Goal: Find specific page/section: Find specific page/section

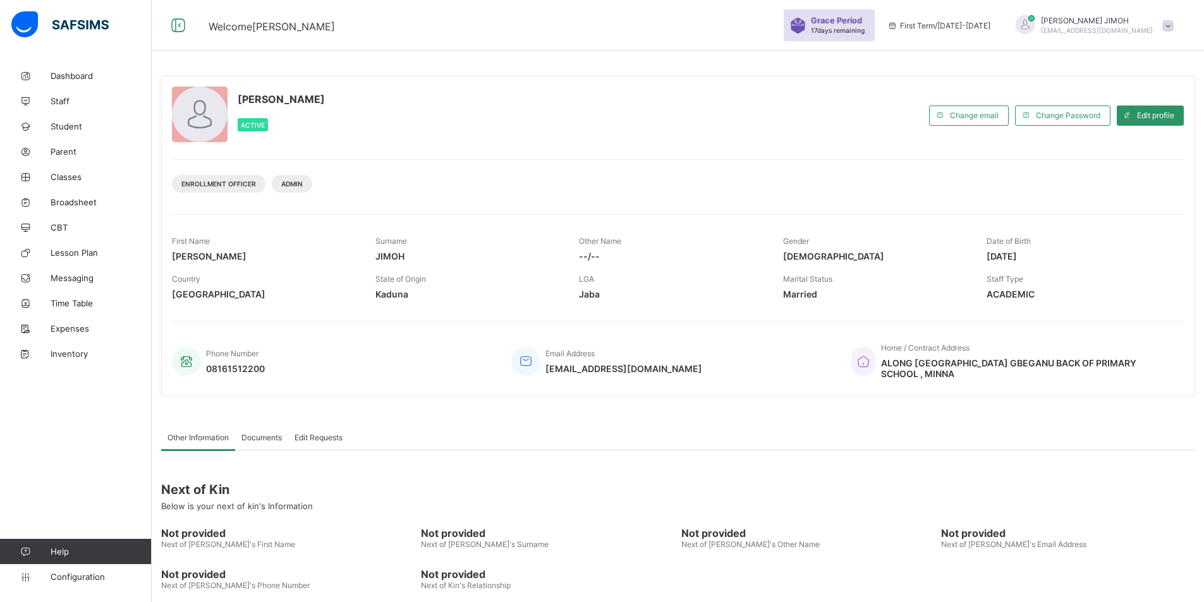
click at [1174, 28] on span at bounding box center [1167, 25] width 11 height 11
click at [1133, 147] on span "Logout" at bounding box center [1132, 145] width 83 height 15
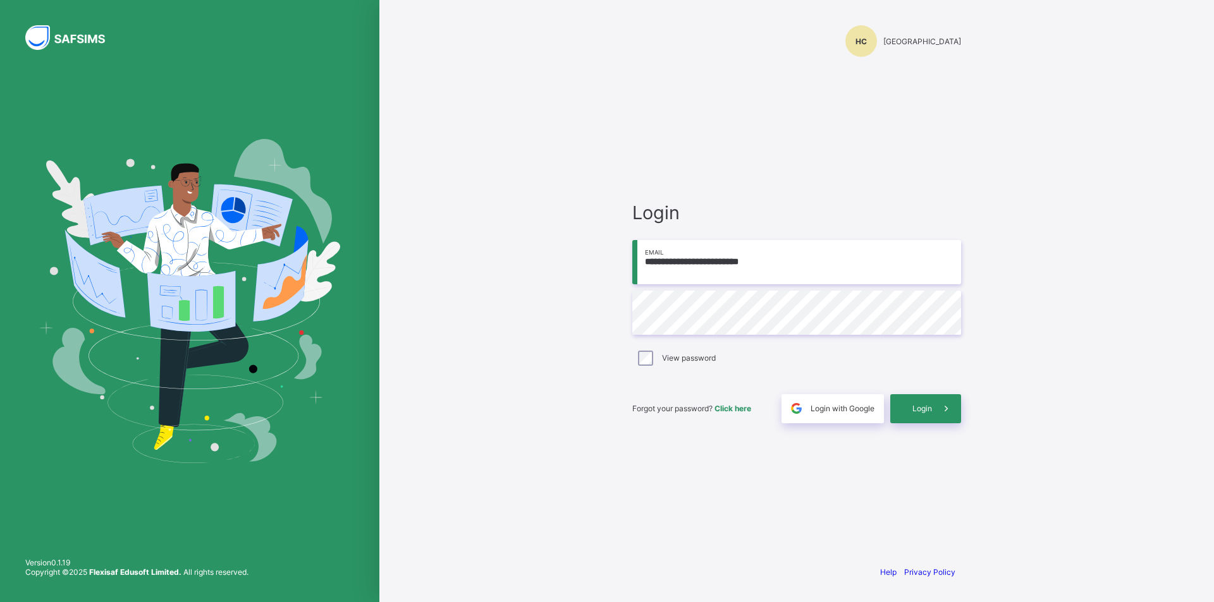
drag, startPoint x: 793, startPoint y: 264, endPoint x: 614, endPoint y: 270, distance: 178.4
click at [579, 269] on div "**********" at bounding box center [796, 301] width 834 height 602
type input "**********"
click at [918, 405] on span "Login" at bounding box center [922, 408] width 20 height 9
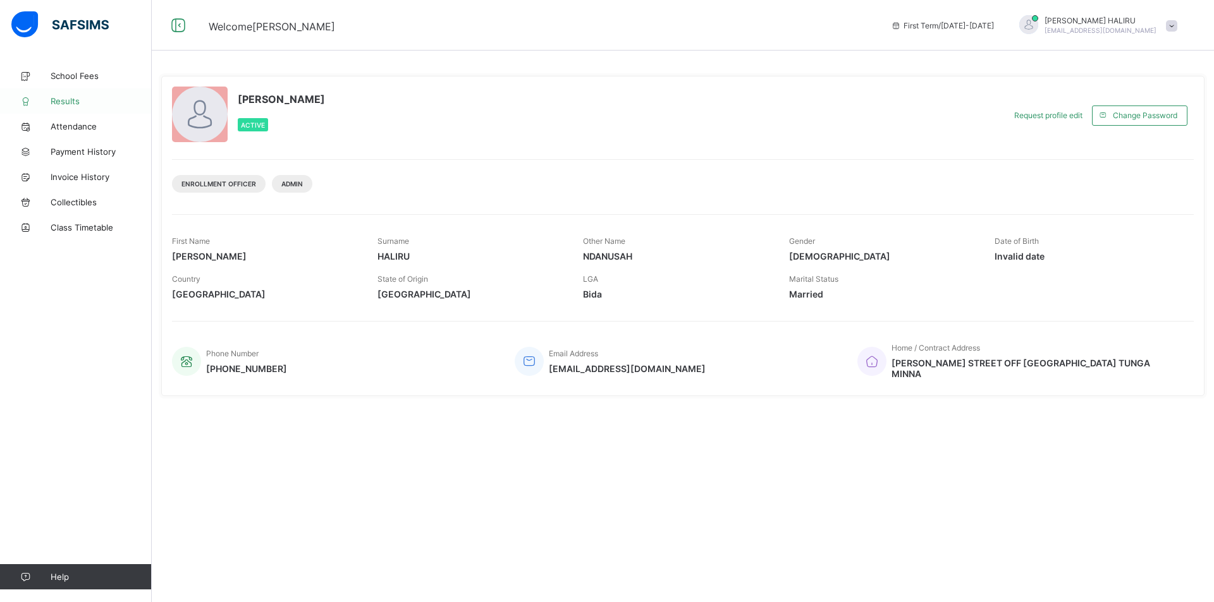
click at [73, 95] on link "Results" at bounding box center [76, 100] width 152 height 25
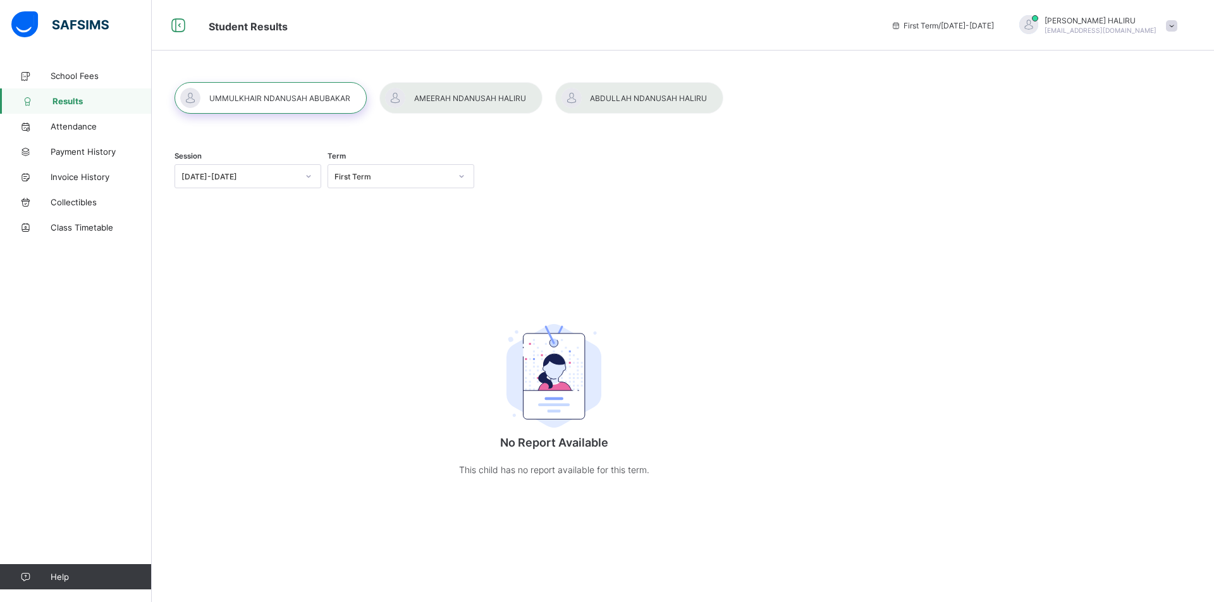
click at [442, 96] on div at bounding box center [460, 98] width 163 height 32
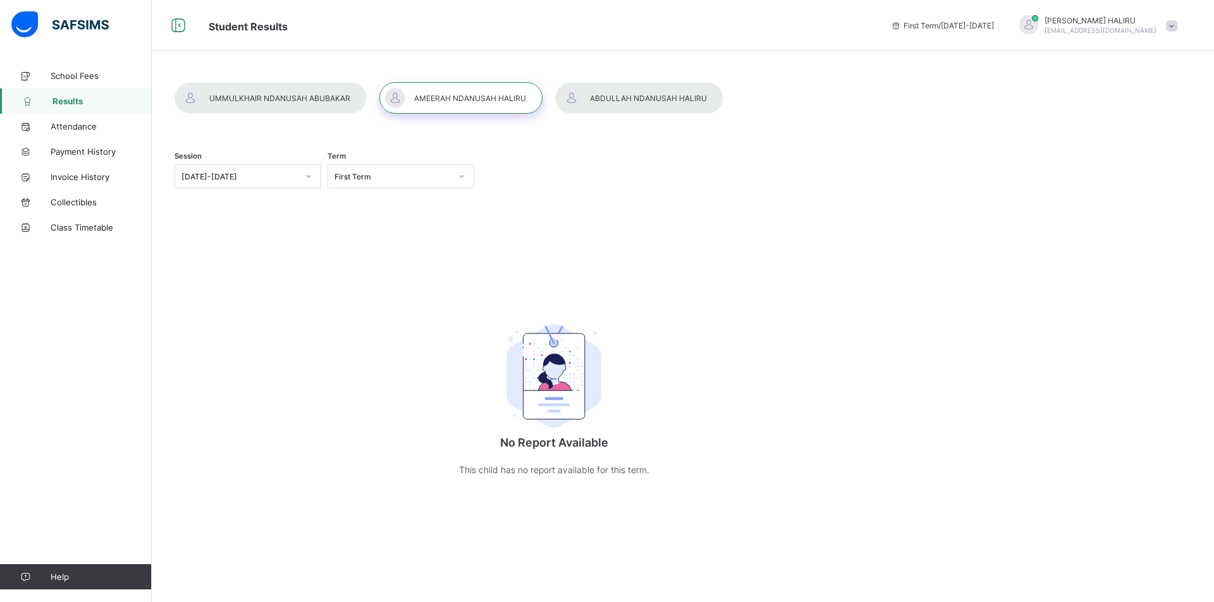
click at [489, 95] on div at bounding box center [460, 98] width 163 height 32
click at [434, 93] on div at bounding box center [460, 98] width 163 height 32
click at [288, 92] on div at bounding box center [270, 98] width 192 height 32
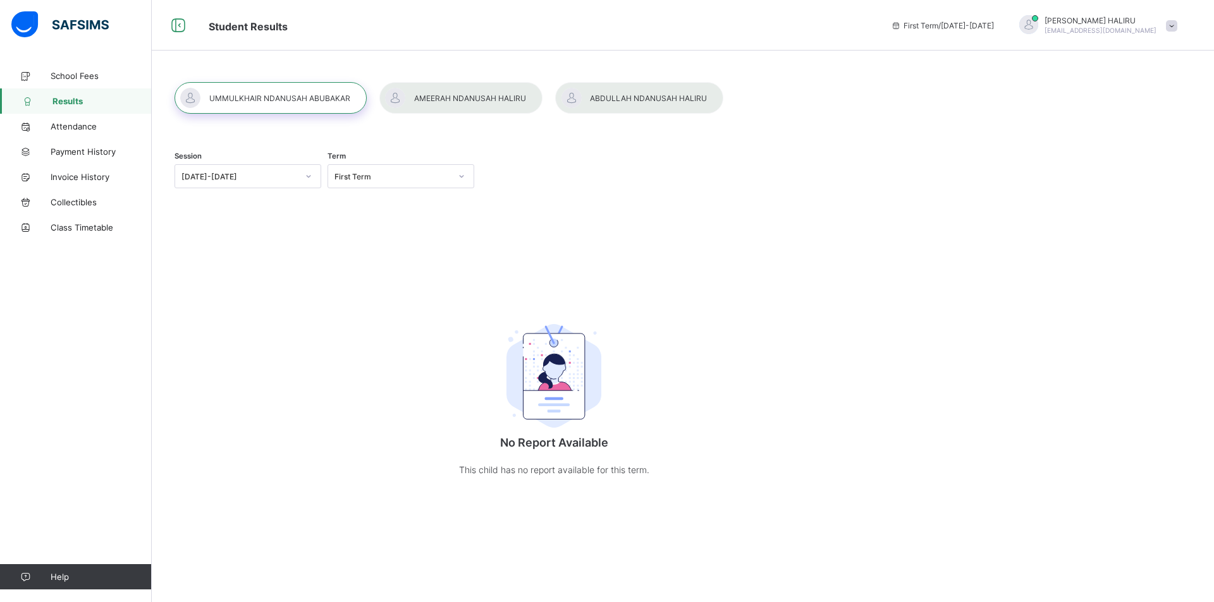
click at [478, 97] on div at bounding box center [460, 98] width 163 height 32
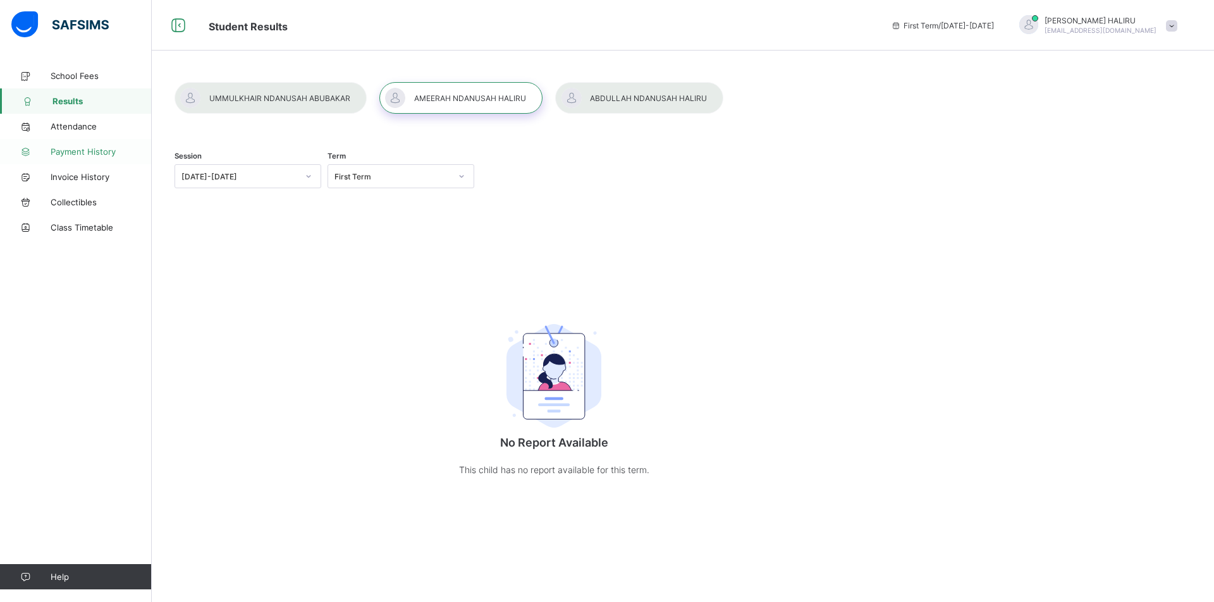
click at [82, 150] on span "Payment History" at bounding box center [101, 152] width 101 height 10
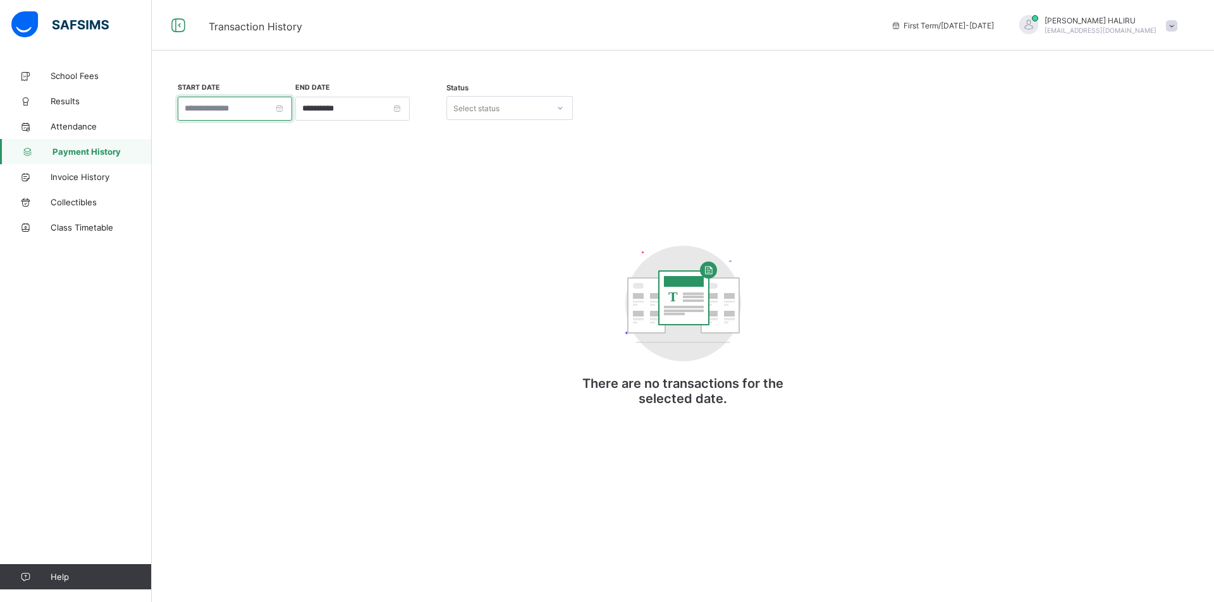
click at [198, 111] on input at bounding box center [235, 109] width 114 height 24
click at [252, 77] on div "**********" at bounding box center [683, 256] width 1062 height 387
click at [509, 104] on div "Select status" at bounding box center [497, 108] width 101 height 18
click at [276, 213] on div "**********" at bounding box center [682, 257] width 1016 height 350
click at [85, 174] on span "Invoice History" at bounding box center [101, 177] width 101 height 10
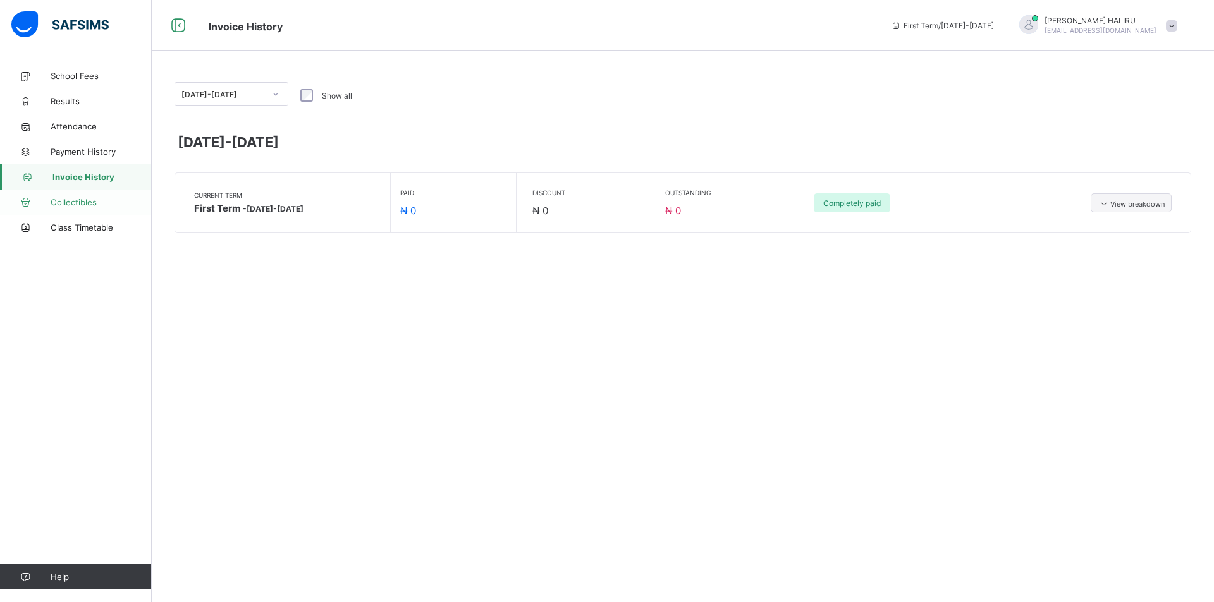
click at [80, 197] on span "Collectibles" at bounding box center [101, 202] width 101 height 10
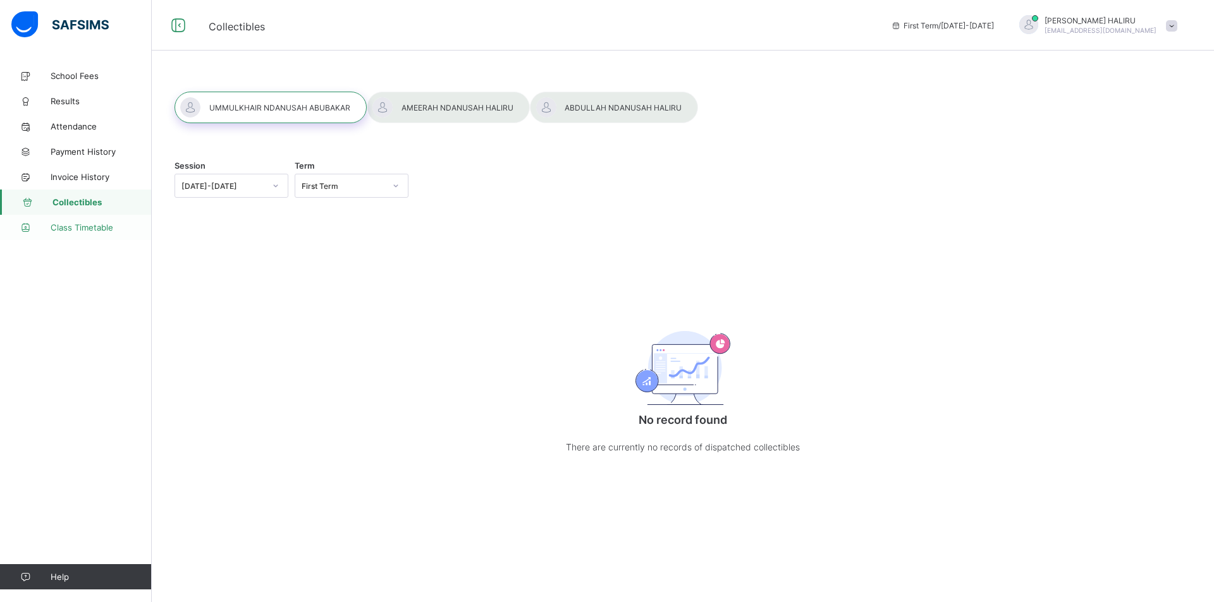
click at [71, 223] on span "Class Timetable" at bounding box center [101, 227] width 101 height 10
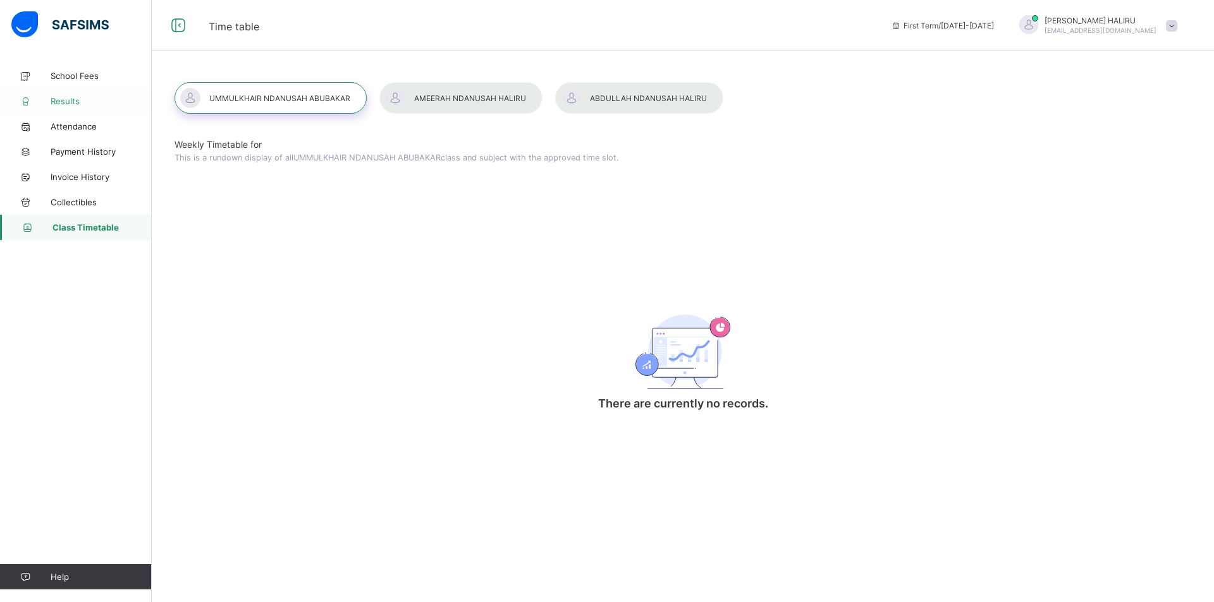
click at [61, 97] on span "Results" at bounding box center [101, 101] width 101 height 10
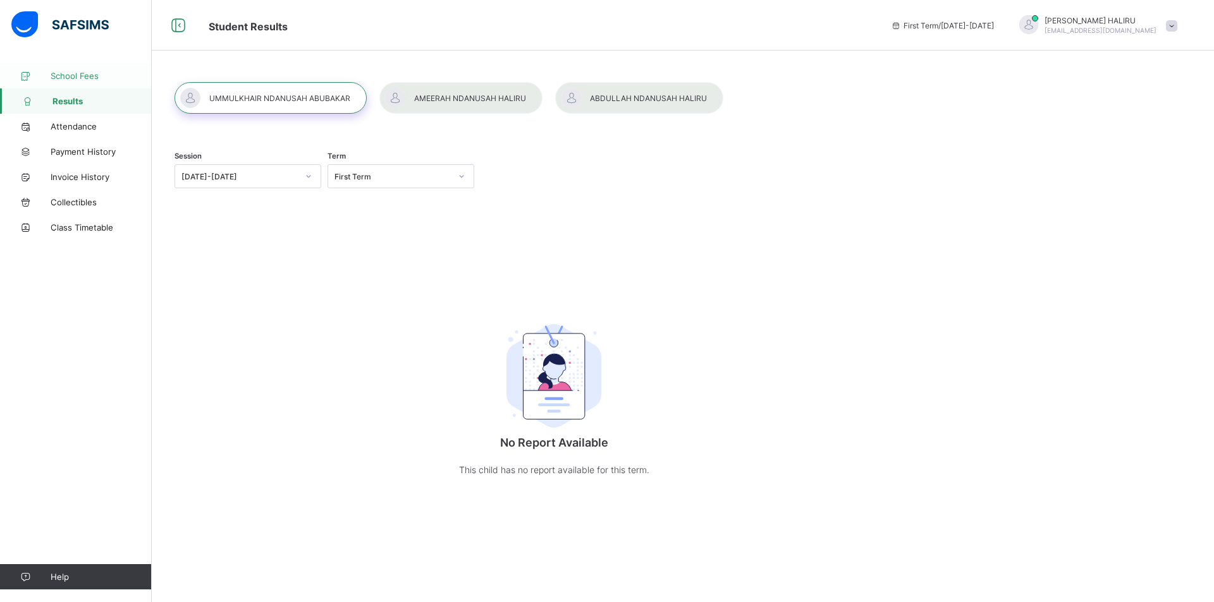
click at [73, 73] on span "School Fees" at bounding box center [101, 76] width 101 height 10
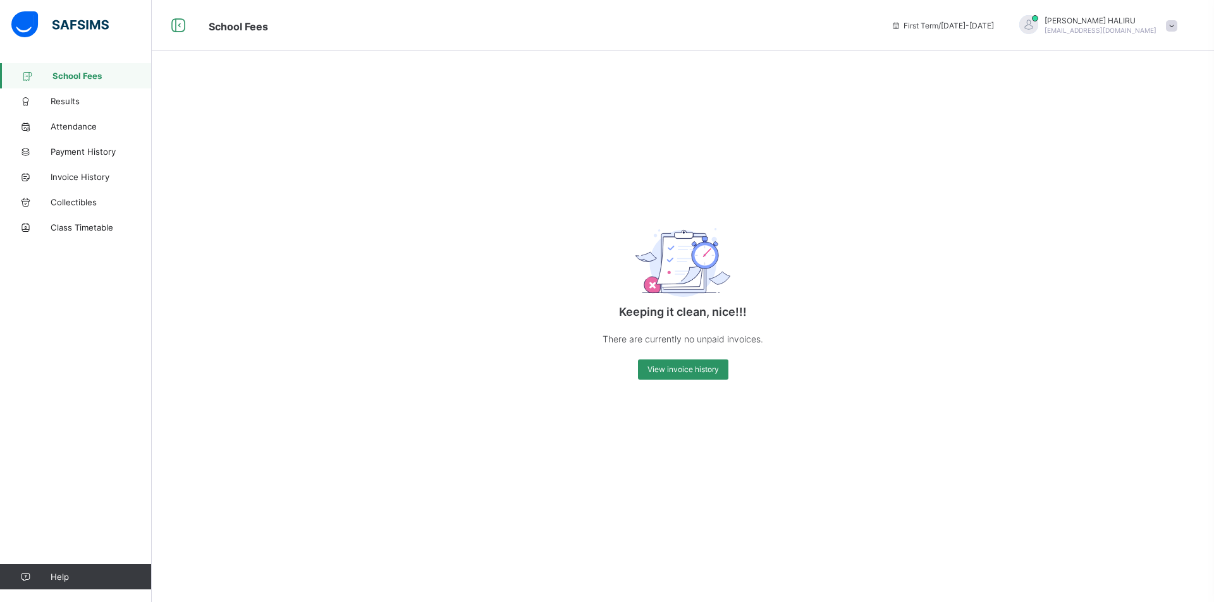
click at [1169, 25] on span at bounding box center [1171, 25] width 11 height 11
click at [1133, 122] on span "Logout" at bounding box center [1135, 125] width 83 height 15
